Goal: Information Seeking & Learning: Learn about a topic

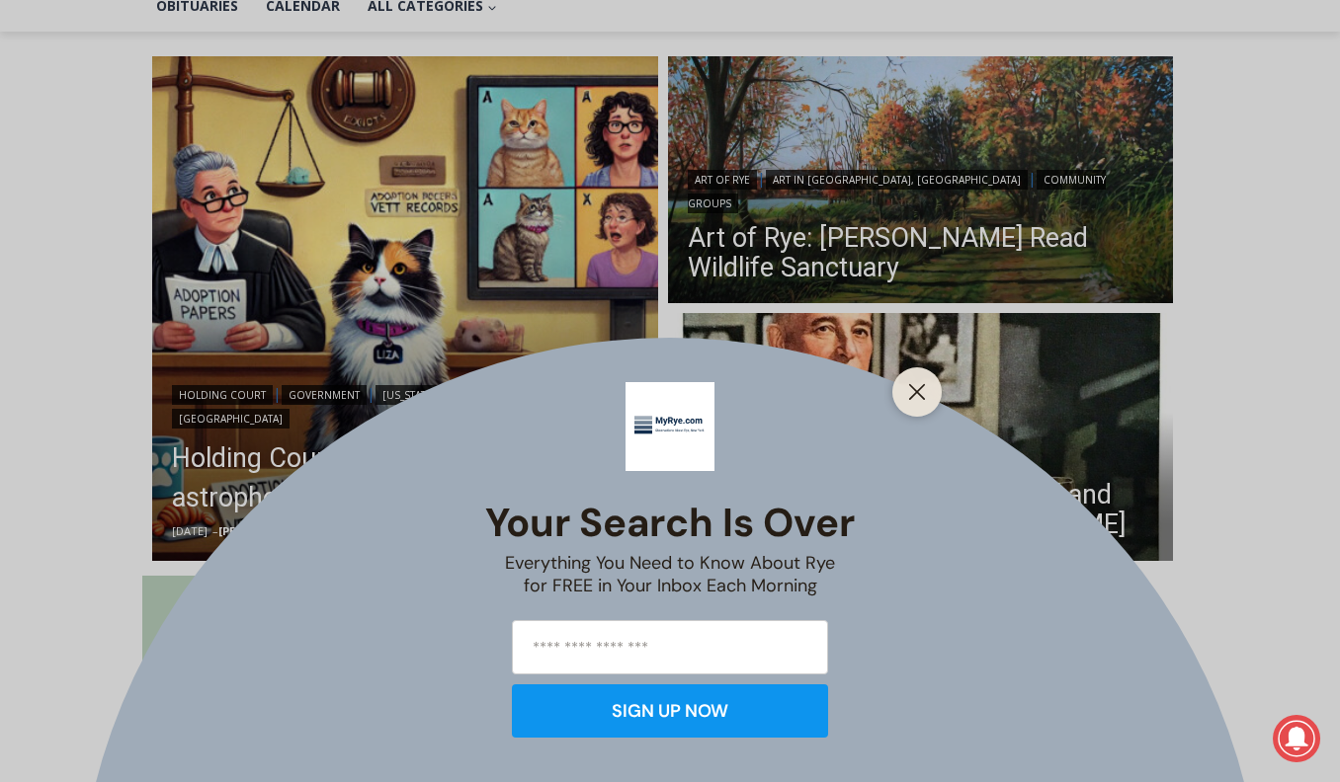
scroll to position [497, 0]
click at [919, 401] on button "Close" at bounding box center [917, 392] width 28 height 28
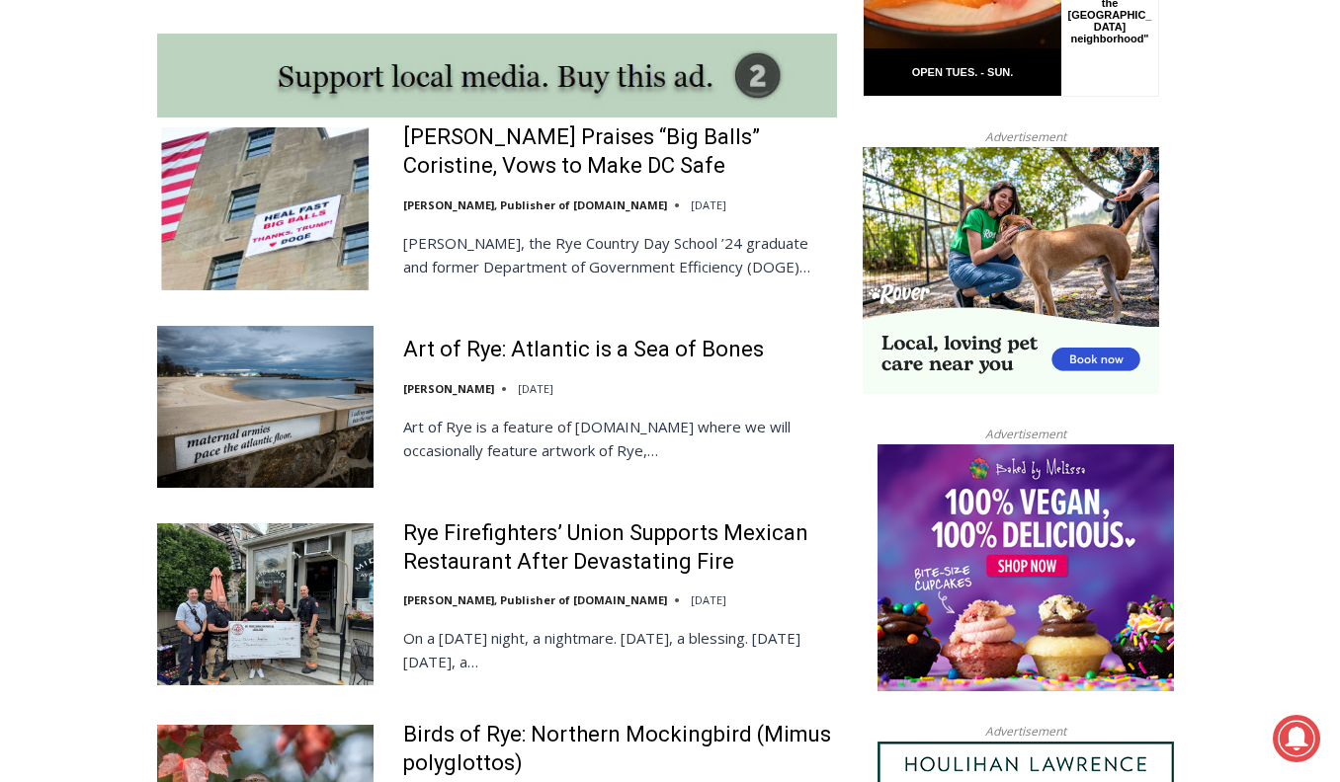
scroll to position [1774, 0]
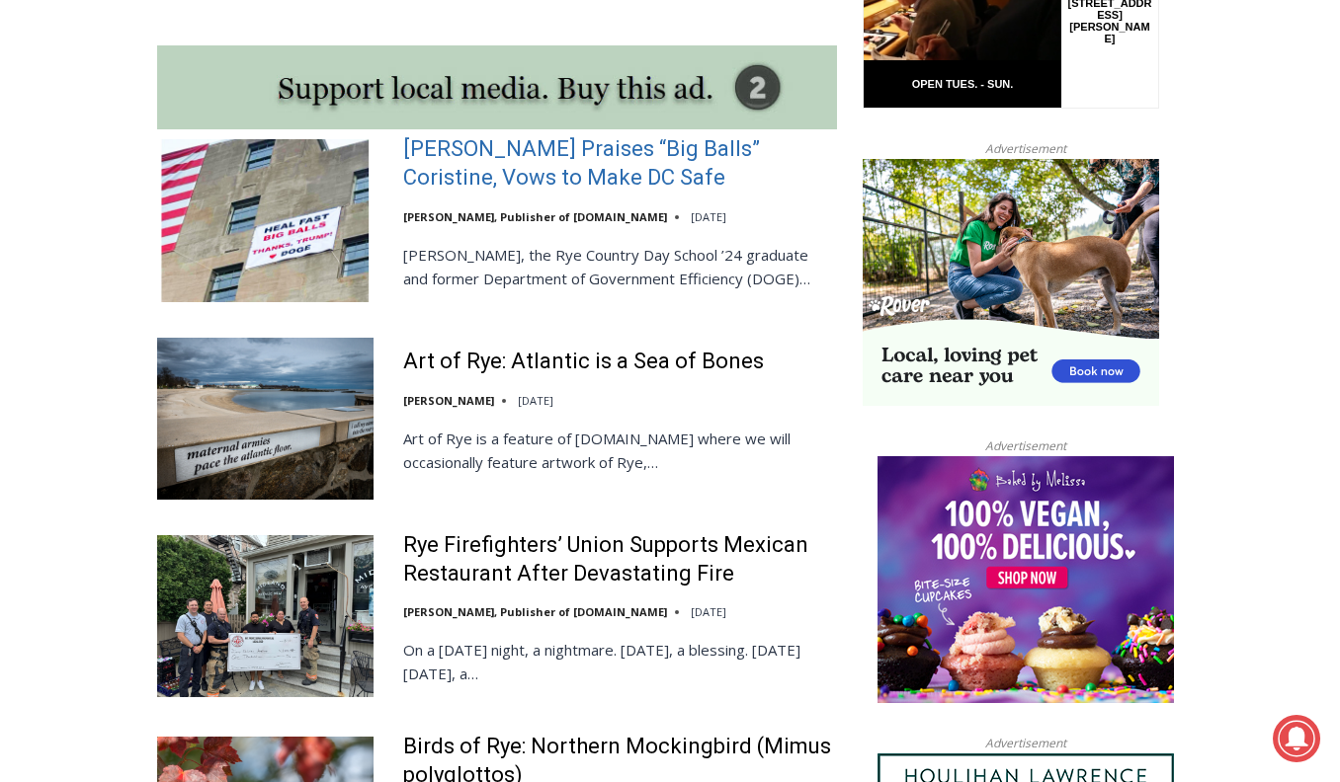
click at [559, 144] on link "[PERSON_NAME] Praises “Big Balls” Coristine, Vows to Make DC Safe" at bounding box center [620, 163] width 434 height 56
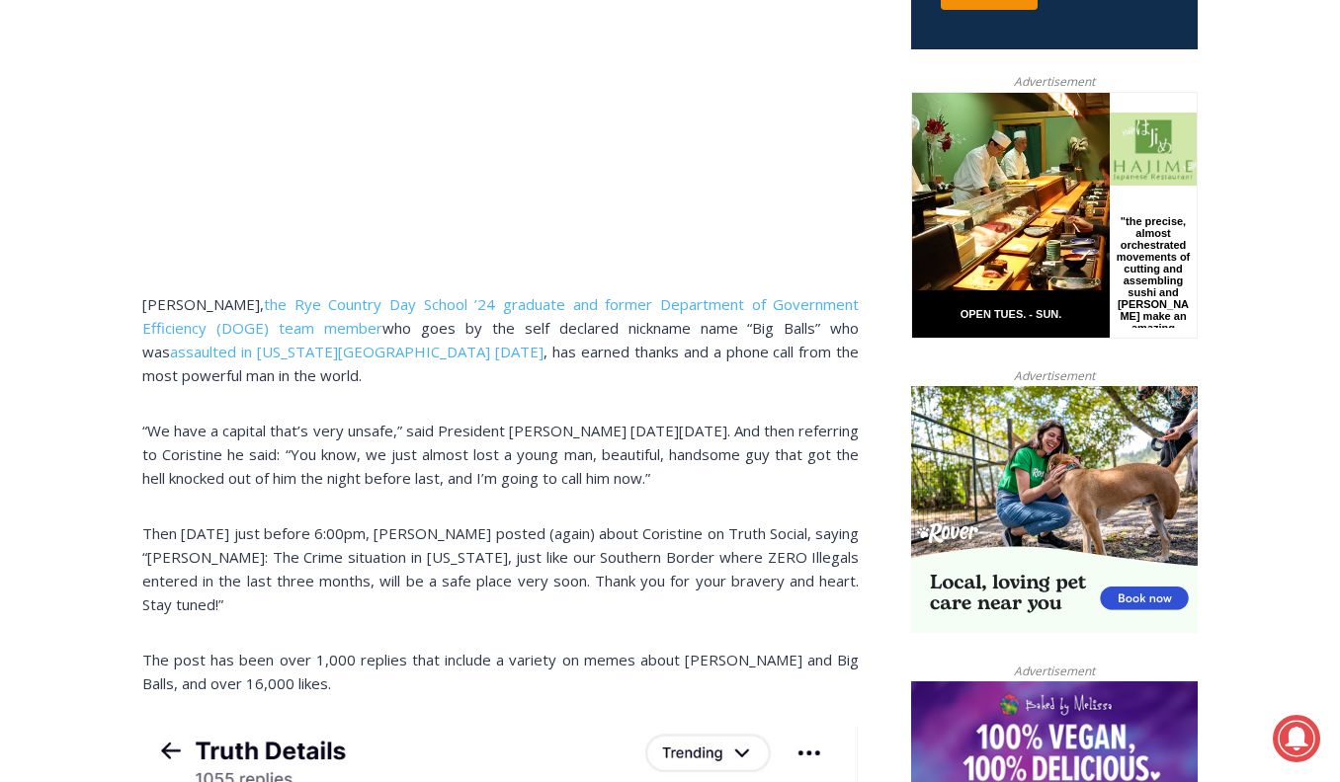
scroll to position [941, 0]
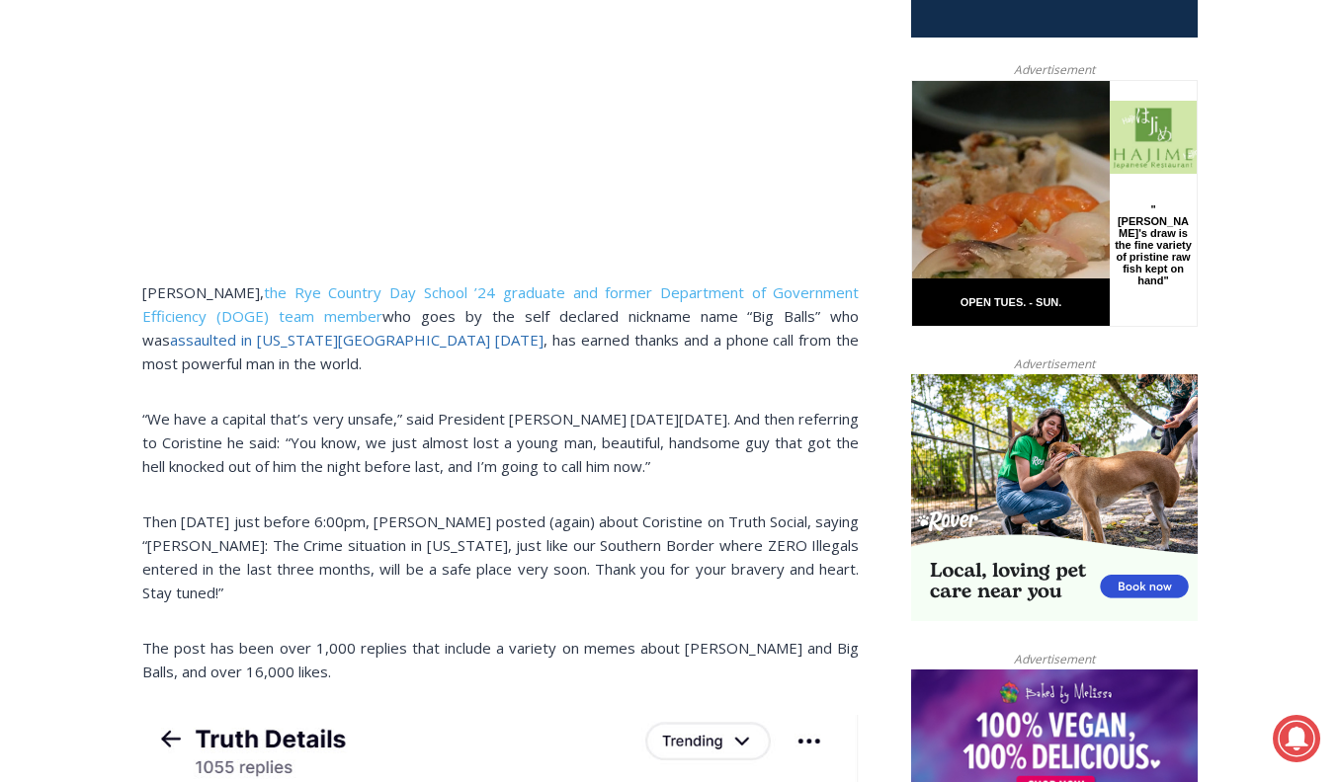
click at [286, 337] on link "assaulted in [US_STATE][GEOGRAPHIC_DATA] [DATE]" at bounding box center [356, 340] width 373 height 20
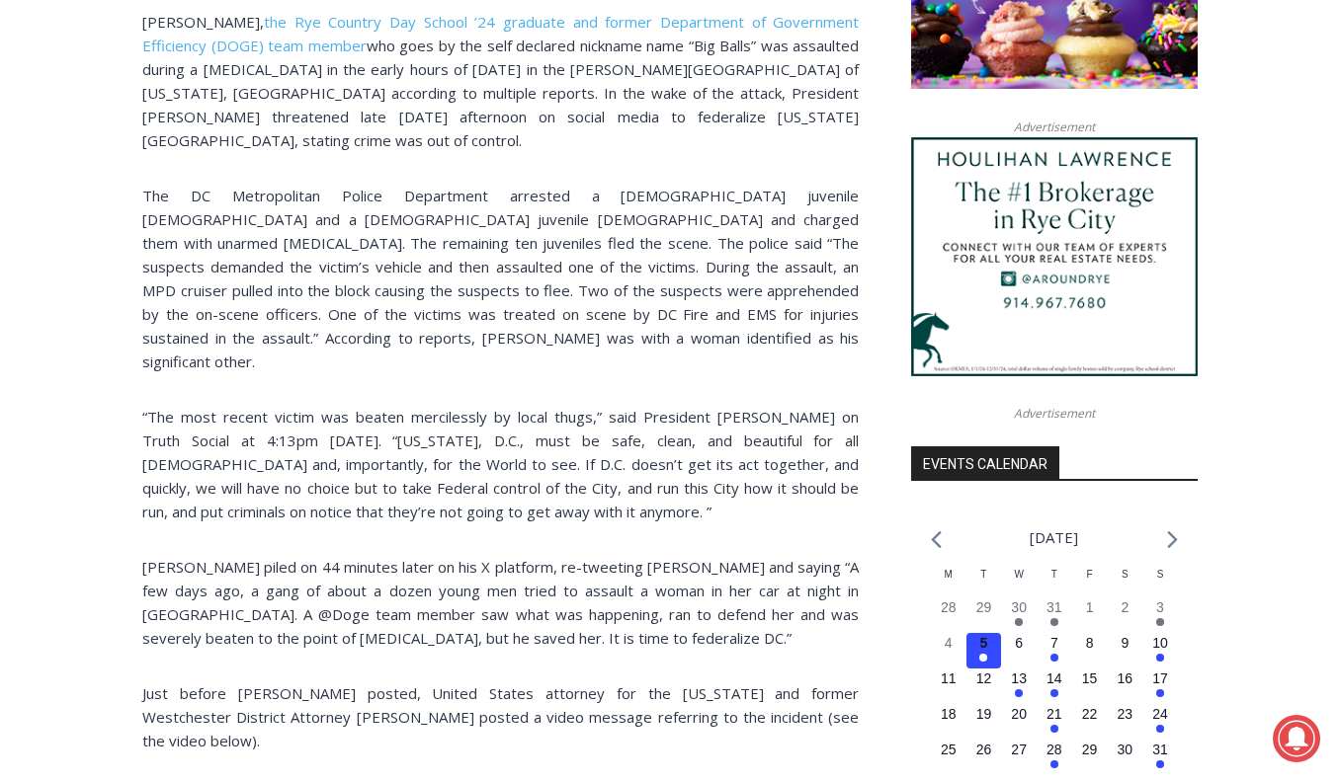
scroll to position [2255, 0]
